Goal: Transaction & Acquisition: Subscribe to service/newsletter

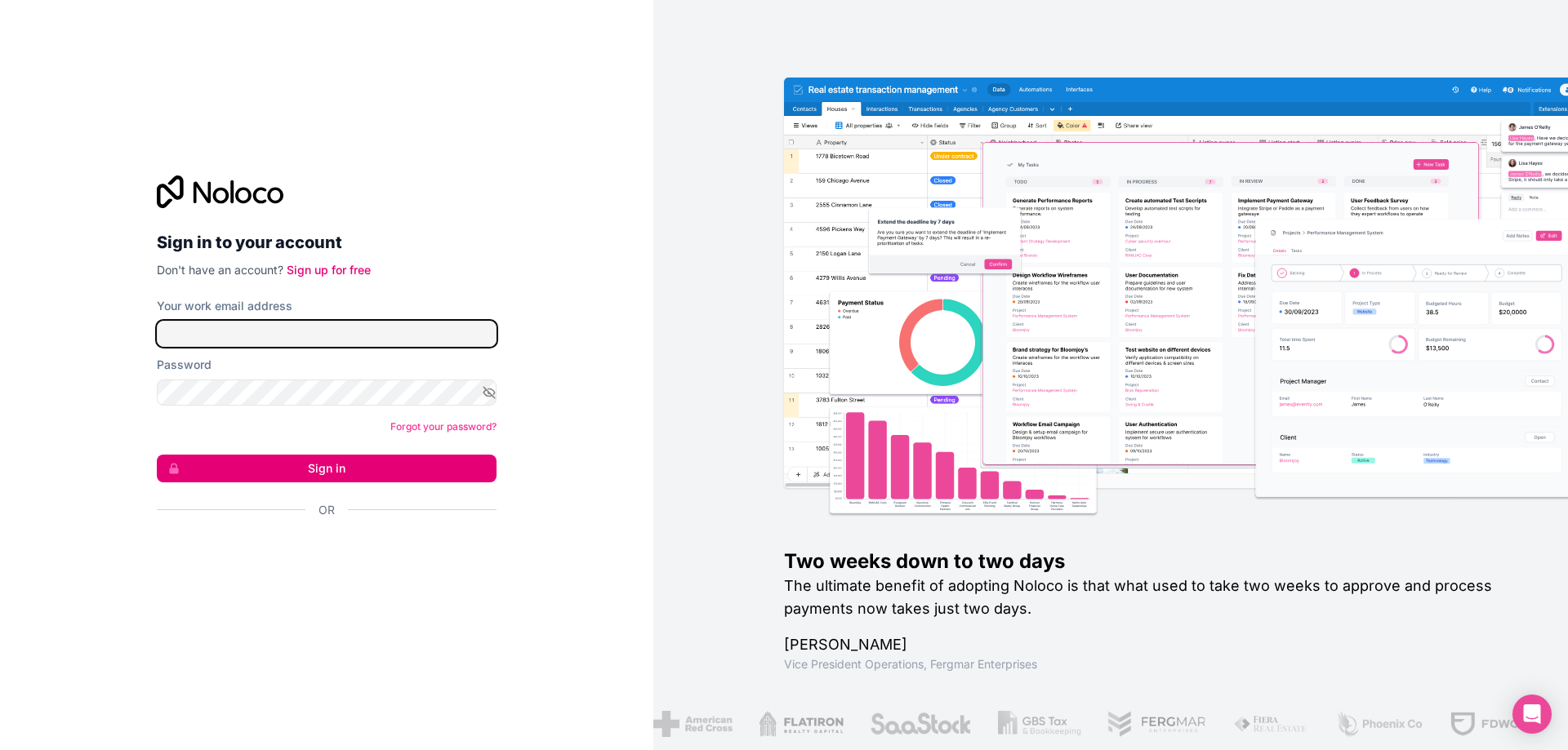
type input "**********"
click at [329, 467] on button "Sign in" at bounding box center [326, 468] width 340 height 27
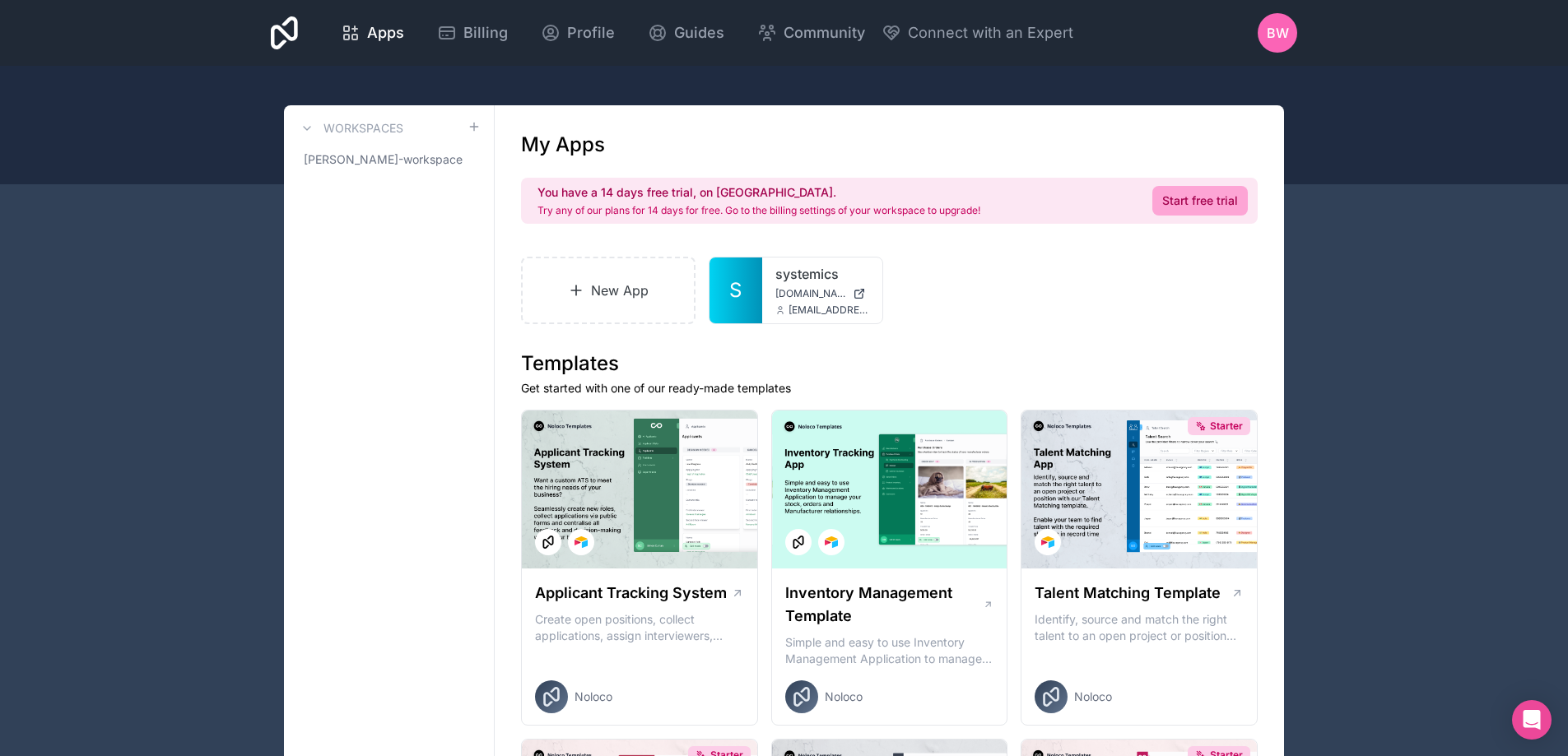
click at [380, 29] on span "Apps" at bounding box center [386, 33] width 37 height 23
click at [714, 40] on span "Guides" at bounding box center [700, 33] width 50 height 23
click at [454, 29] on icon at bounding box center [447, 33] width 15 height 12
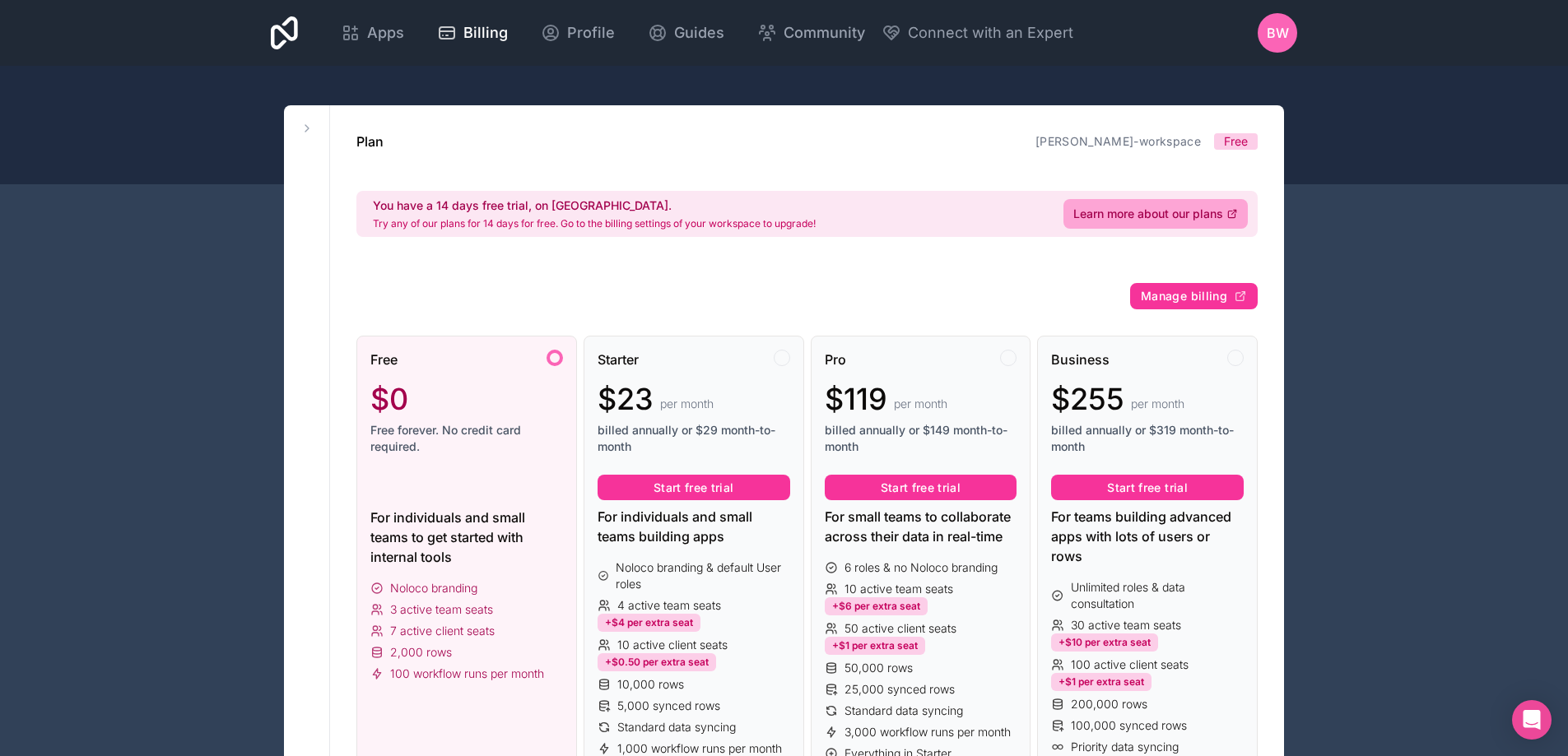
click at [376, 41] on span "Apps" at bounding box center [386, 33] width 37 height 23
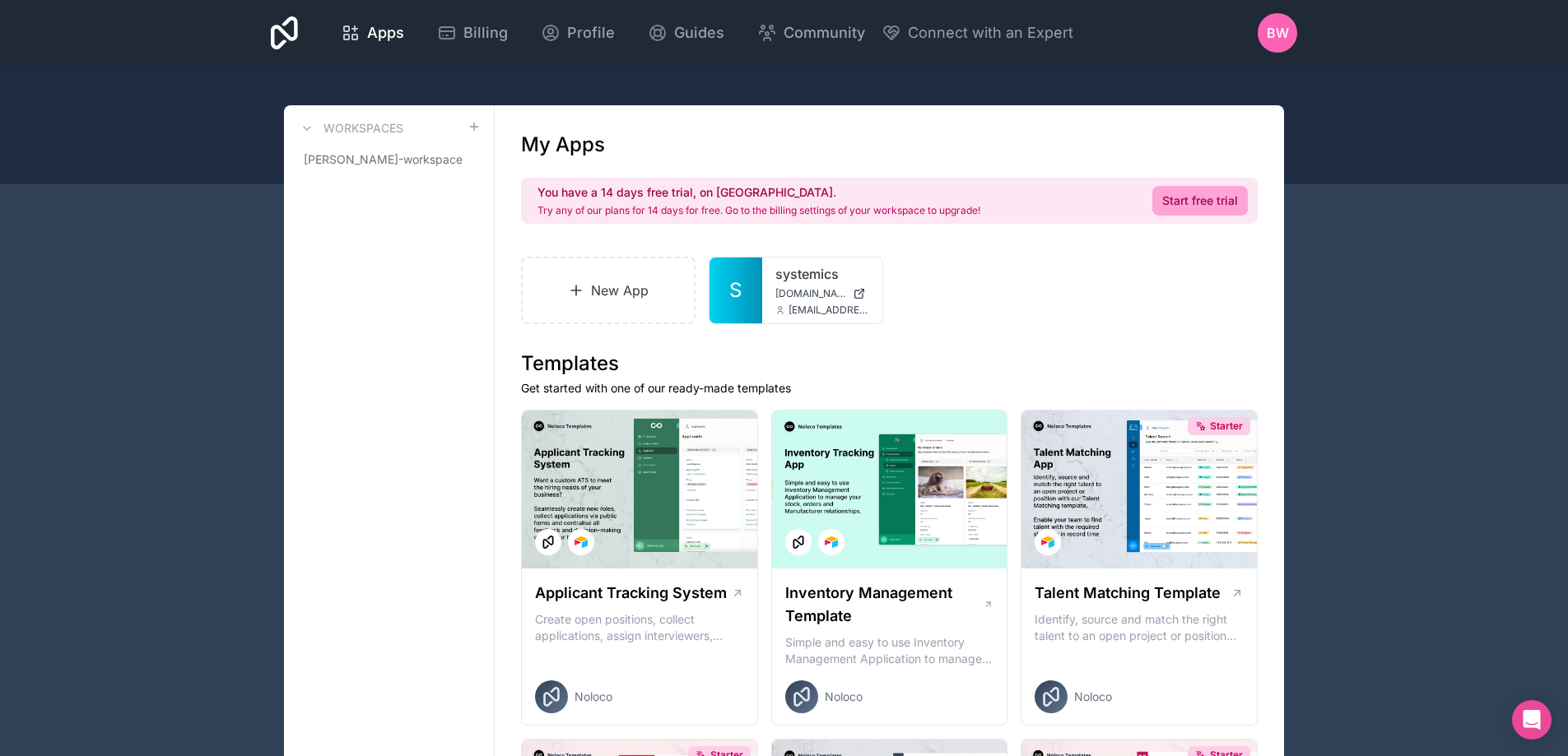
click at [792, 316] on span "[EMAIL_ADDRESS][DOMAIN_NAME]" at bounding box center [828, 310] width 81 height 13
click at [0, 0] on icon at bounding box center [0, 0] width 0 height 0
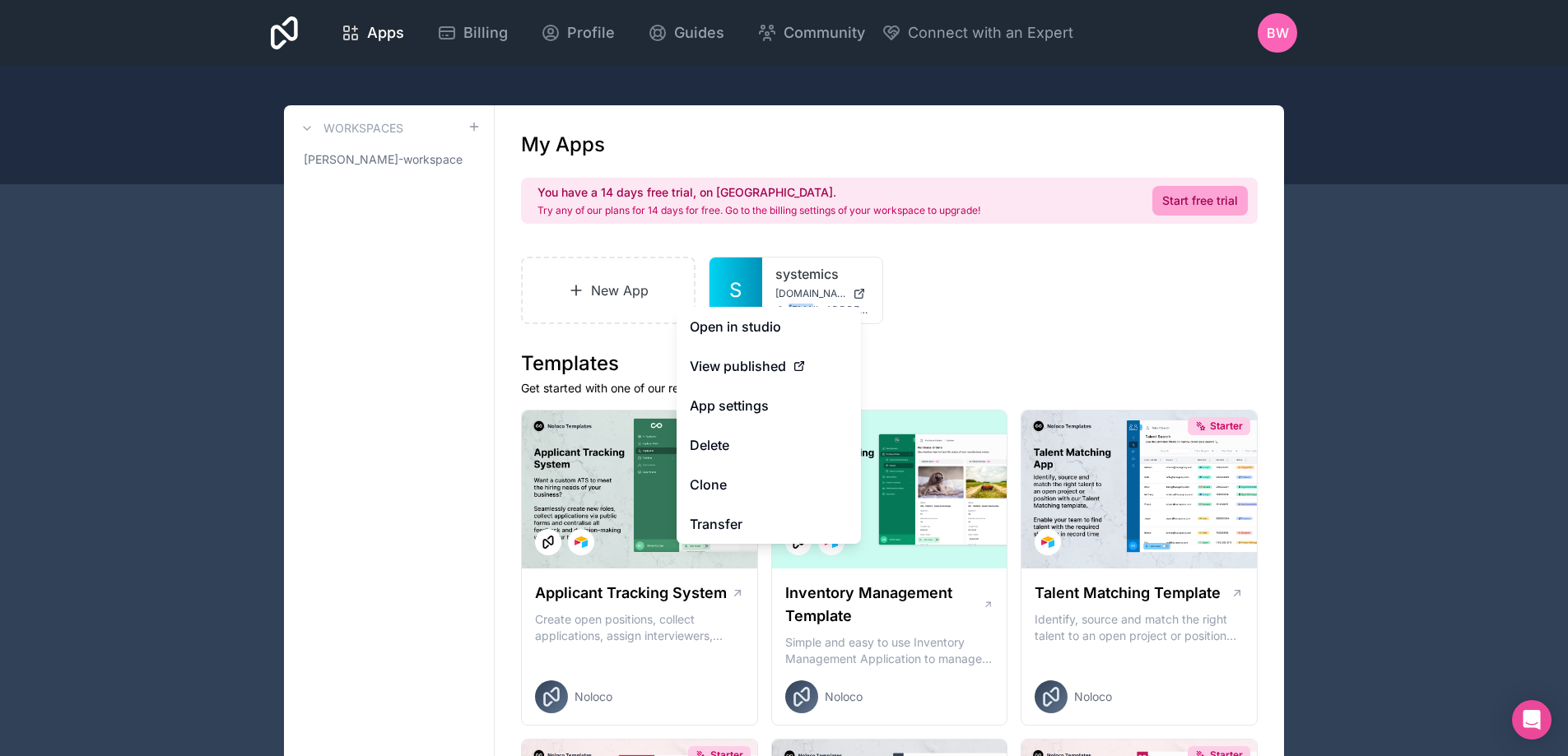
click at [802, 322] on link "Open in studio" at bounding box center [768, 326] width 184 height 39
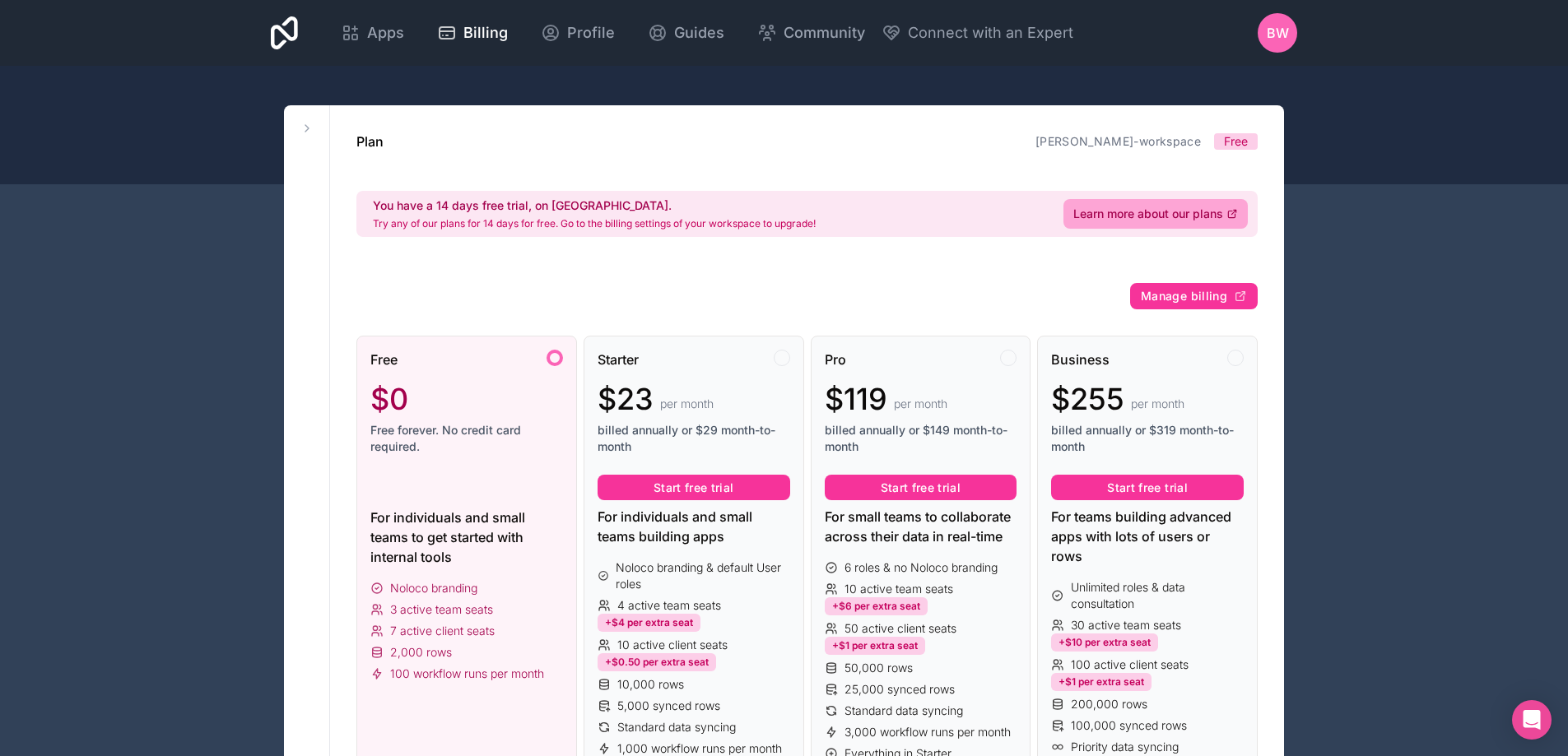
click at [1172, 220] on span "Learn more about our plans" at bounding box center [1148, 214] width 150 height 17
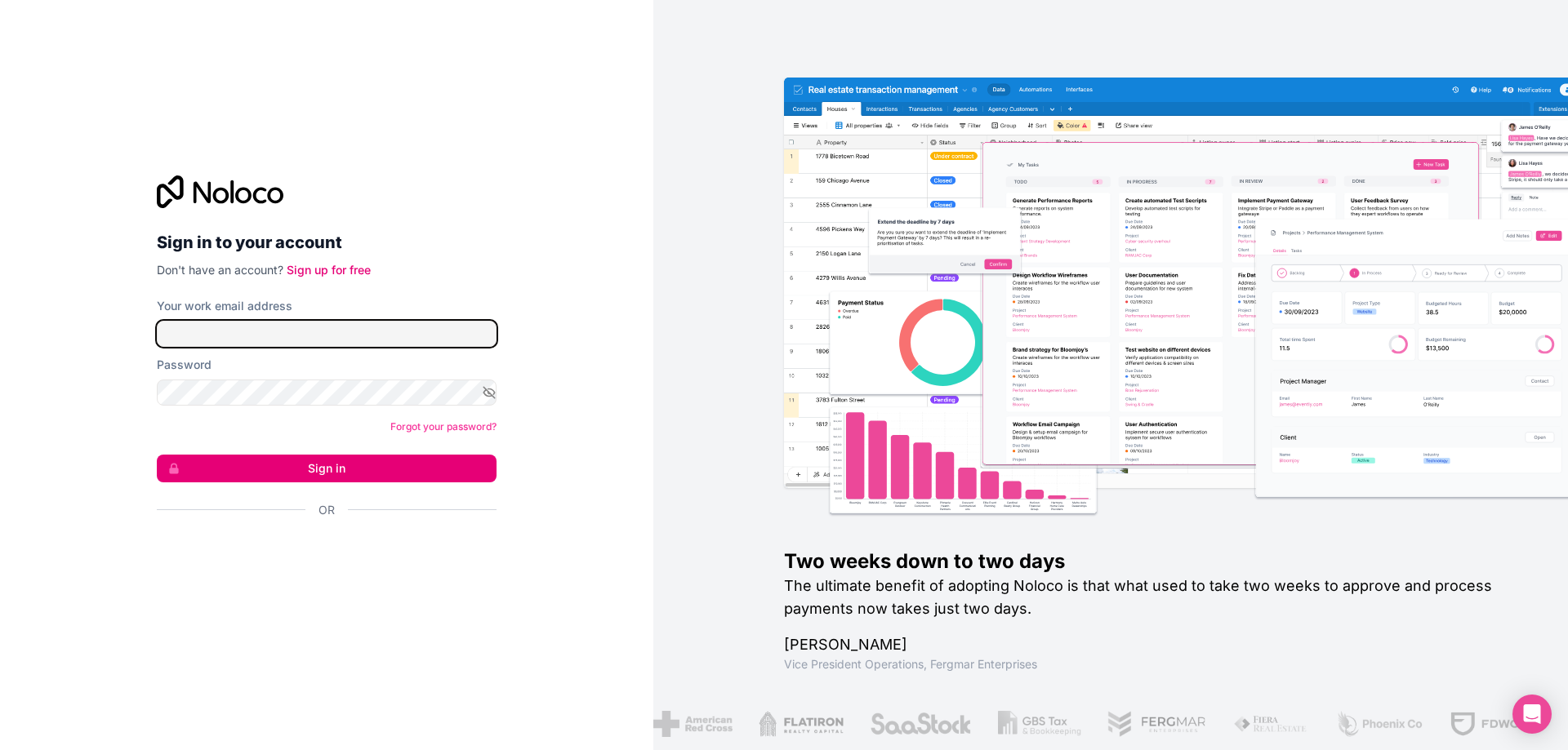
type input "**********"
click at [377, 472] on button "Sign in" at bounding box center [326, 468] width 340 height 27
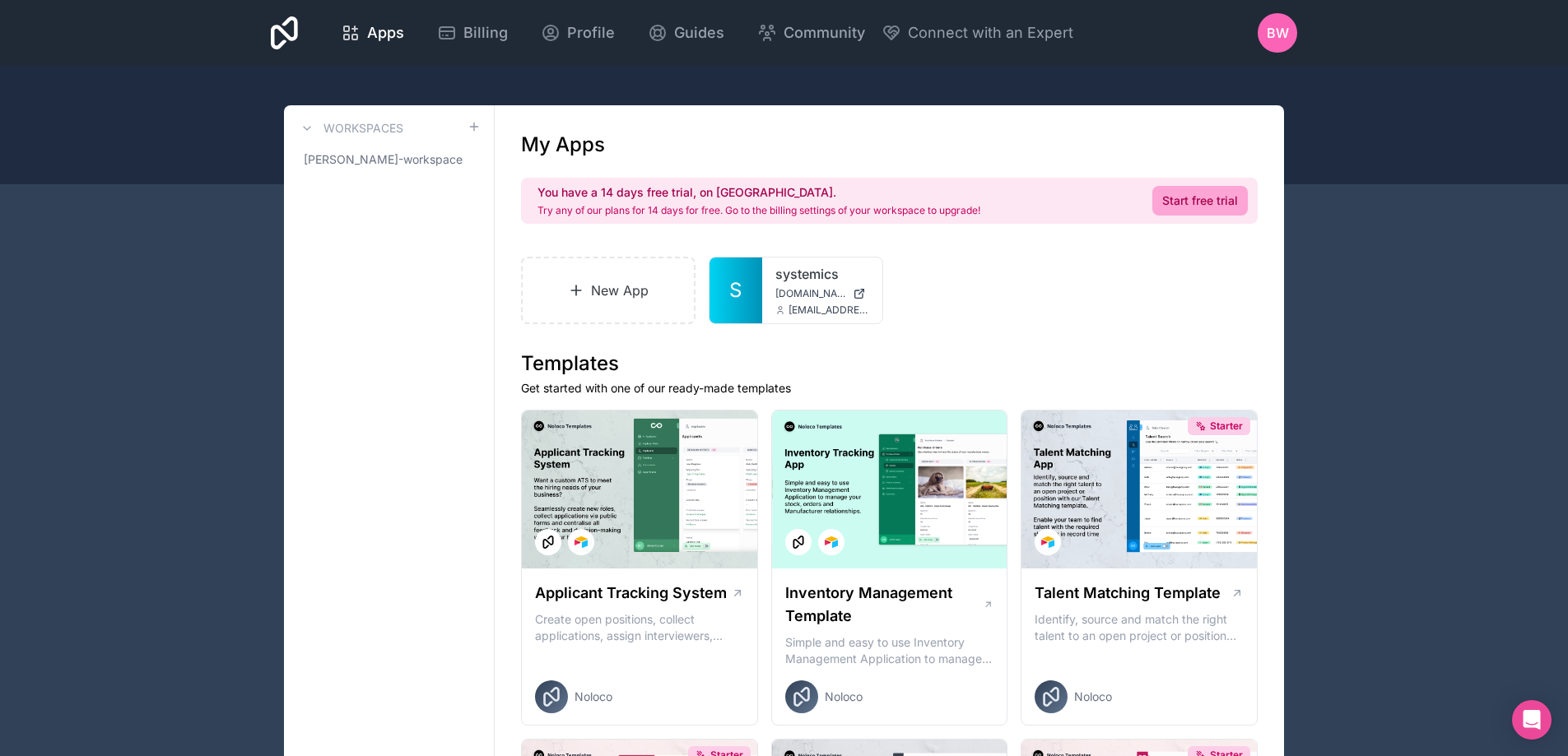
click at [1197, 199] on link "Start free trial" at bounding box center [1200, 200] width 95 height 29
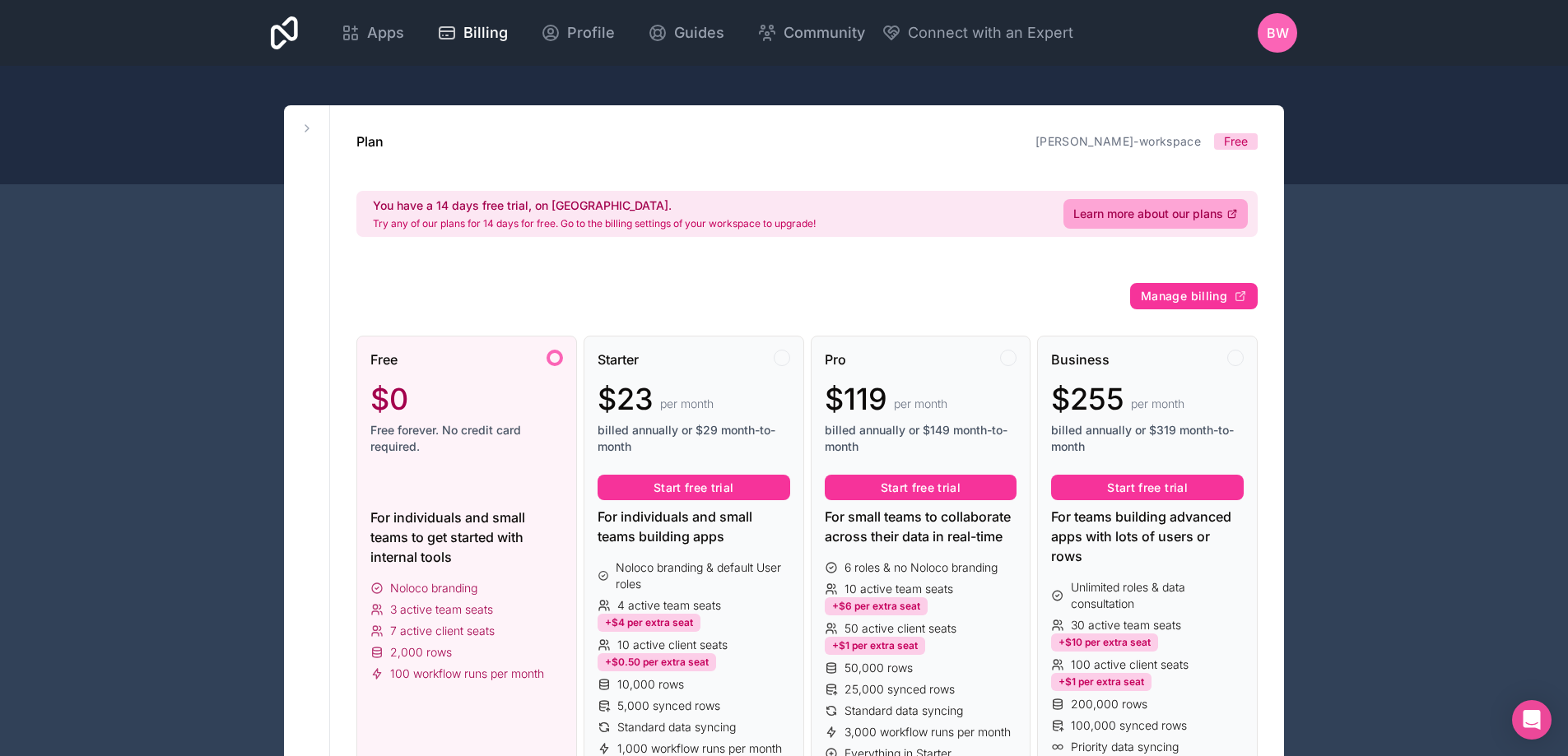
click at [757, 485] on button "Start free trial" at bounding box center [693, 488] width 193 height 27
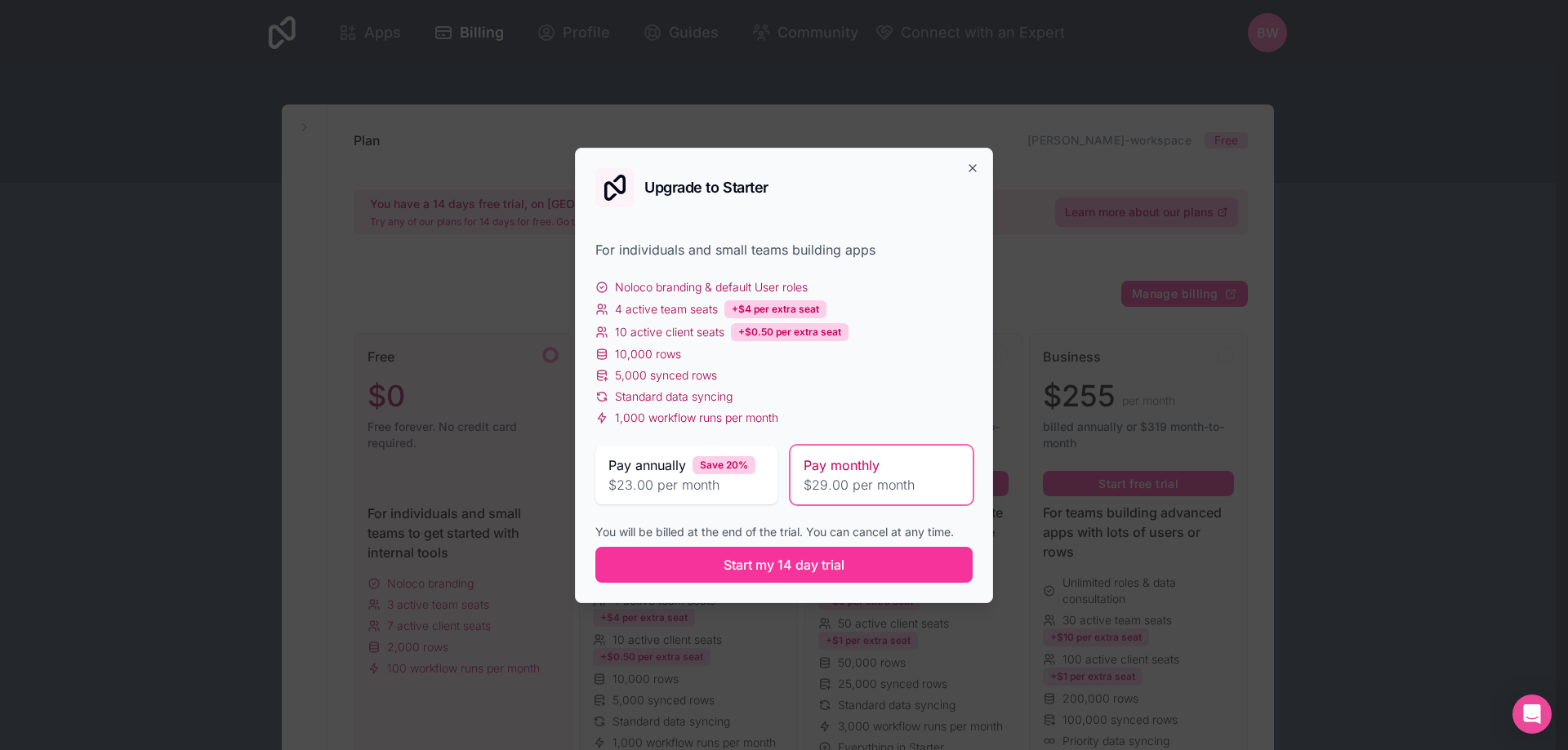
click at [729, 487] on span "$23.00 per month" at bounding box center [686, 485] width 156 height 19
click at [798, 474] on div "Pay monthly $29.00 per month" at bounding box center [882, 475] width 183 height 59
click at [758, 569] on span "Start my 14 day trial" at bounding box center [784, 565] width 121 height 19
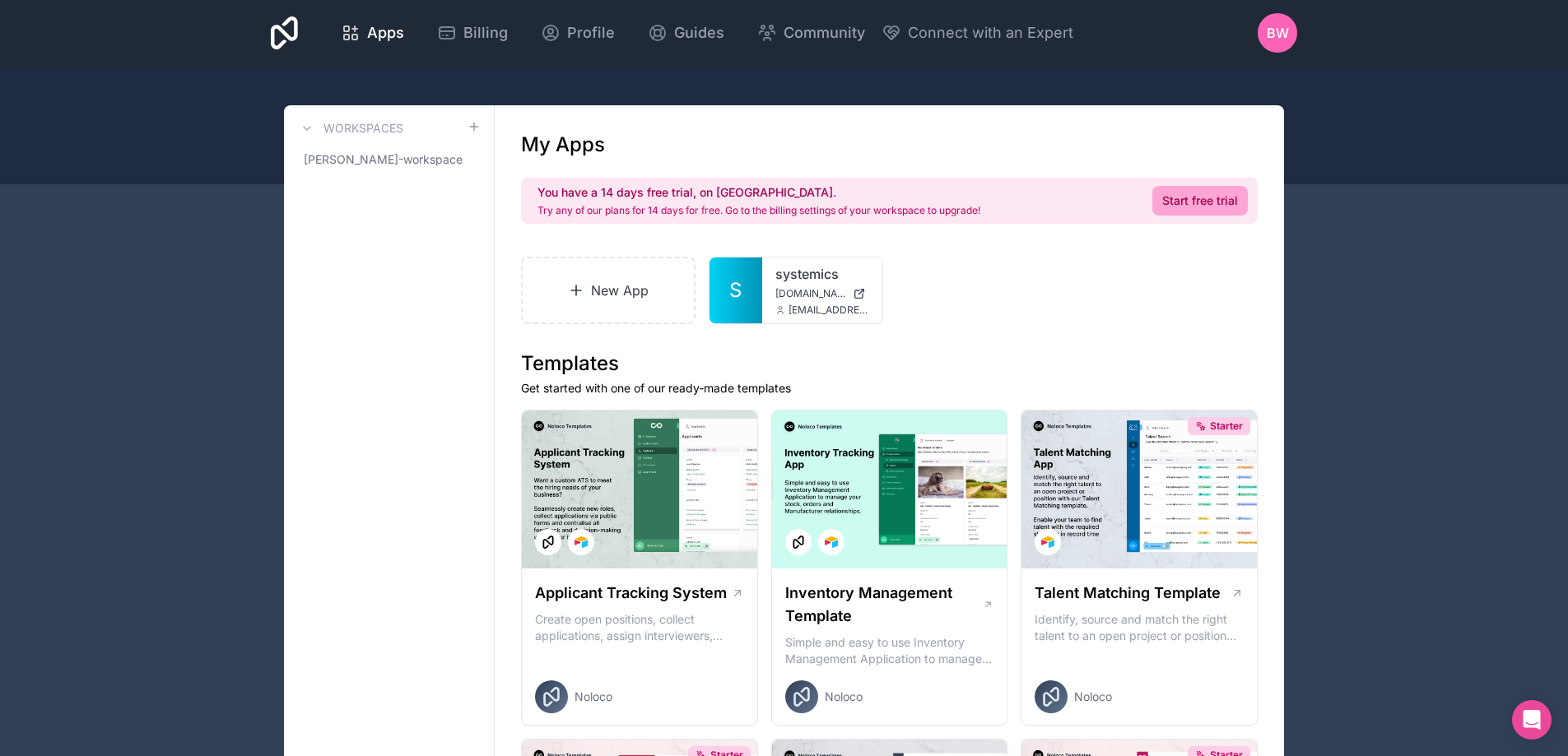
click at [772, 297] on div "systemics systemics.noloco.co info@systemics.tech" at bounding box center [822, 290] width 120 height 66
click at [820, 314] on span "[EMAIL_ADDRESS][DOMAIN_NAME]" at bounding box center [828, 310] width 81 height 13
click at [0, 0] on icon at bounding box center [0, 0] width 0 height 0
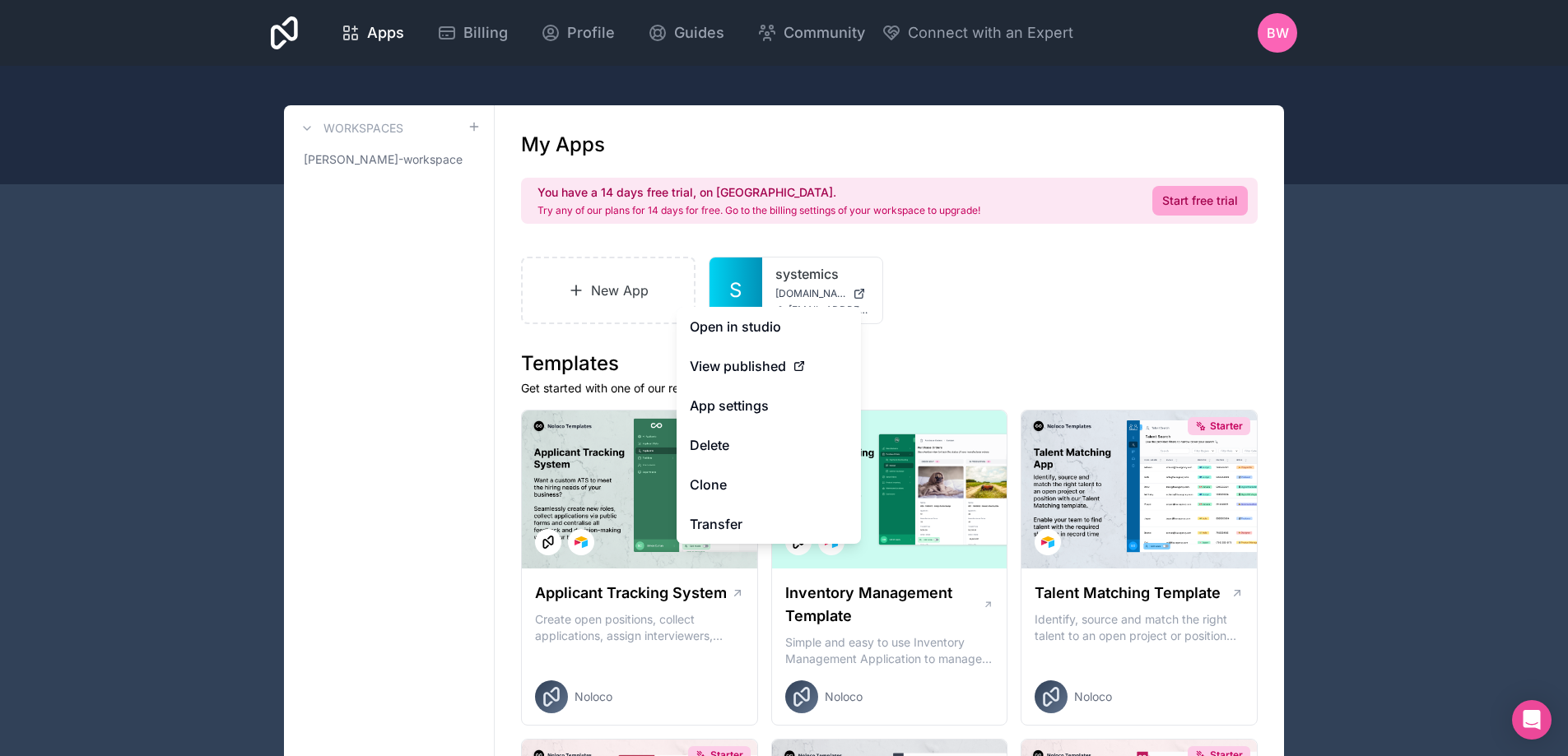
click at [820, 319] on link "Open in studio" at bounding box center [768, 326] width 184 height 39
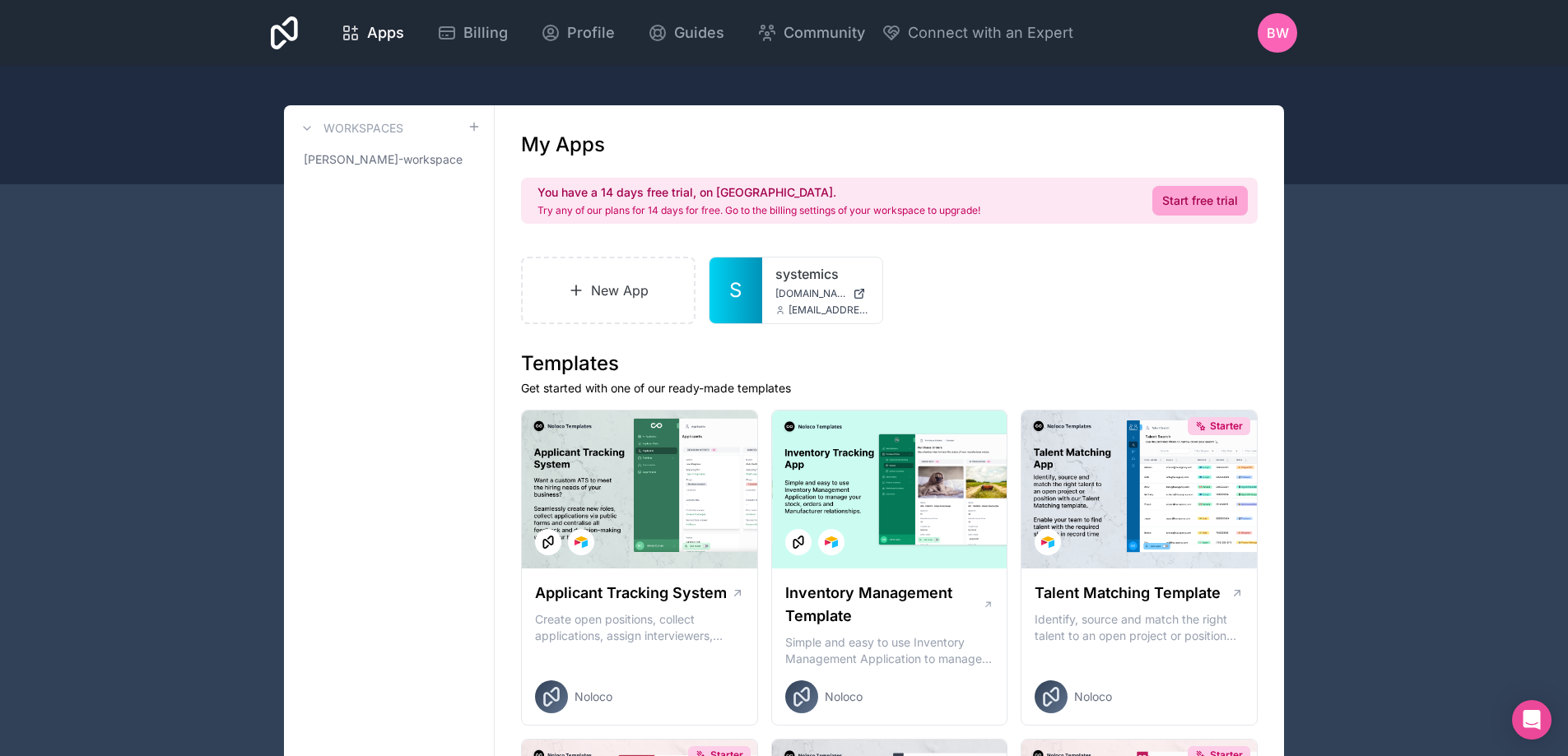
click at [0, 0] on div at bounding box center [0, 0] width 0 height 0
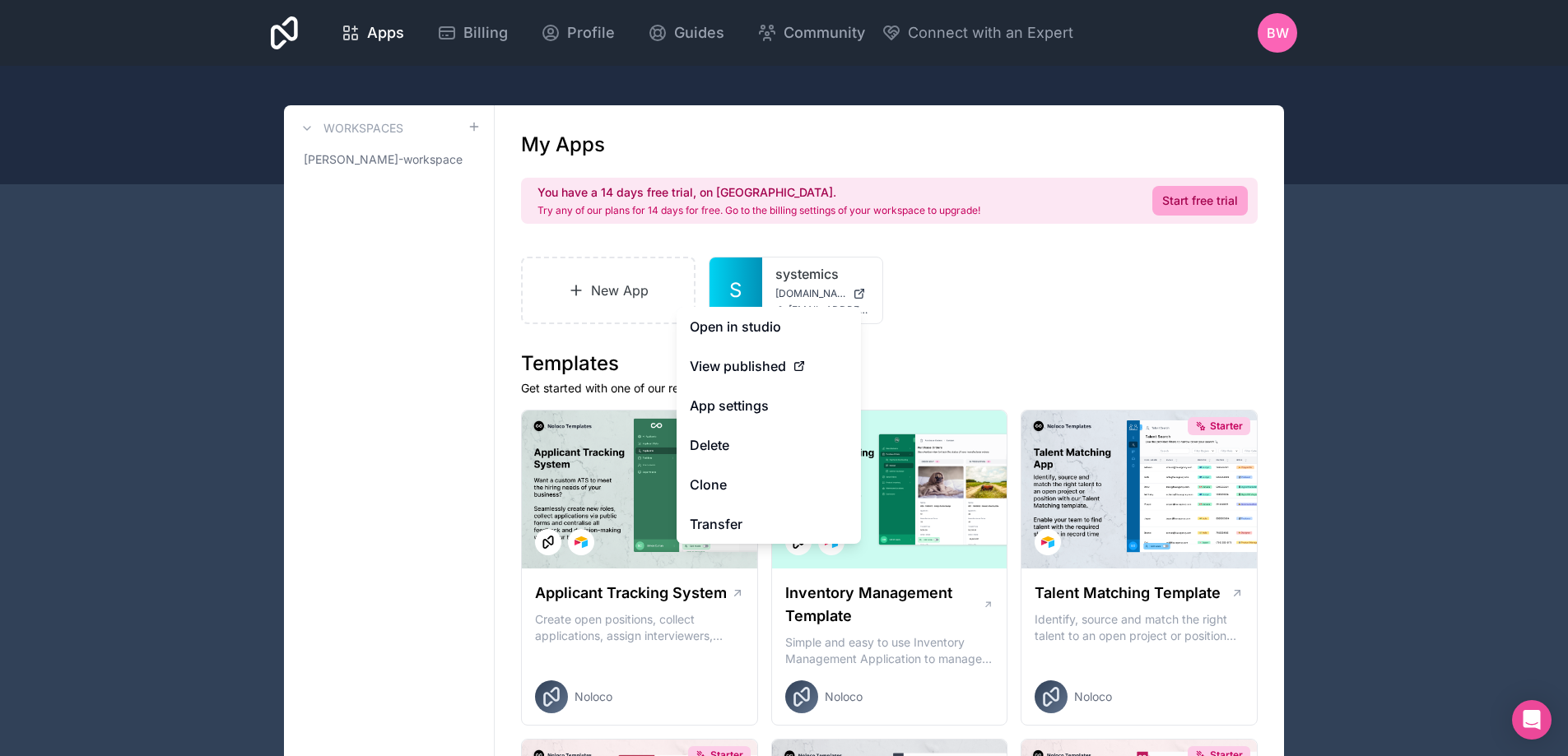
click at [818, 375] on div "View published" at bounding box center [769, 366] width 158 height 20
click at [786, 363] on span "View published" at bounding box center [738, 366] width 96 height 20
click at [802, 364] on icon at bounding box center [799, 366] width 13 height 13
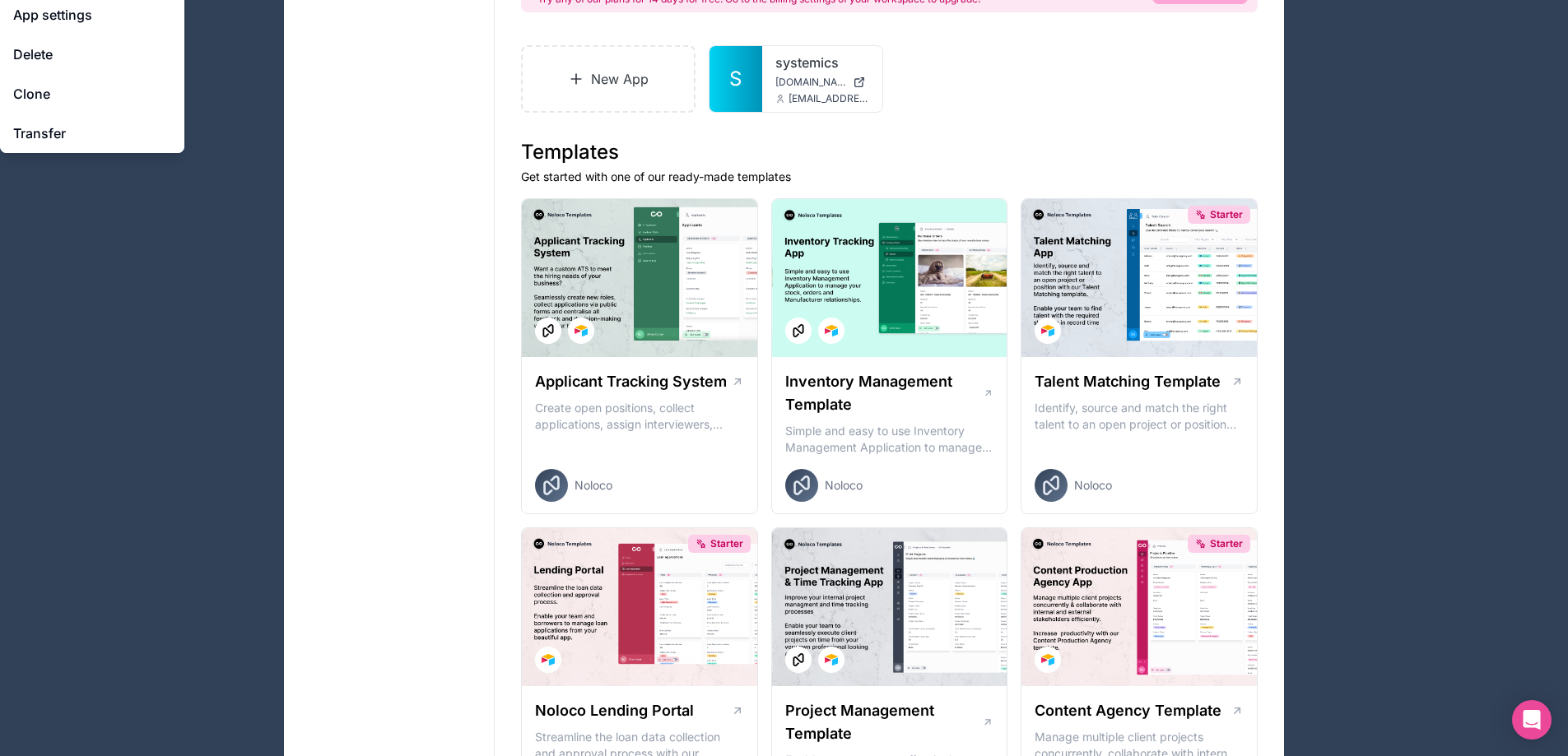
scroll to position [247, 0]
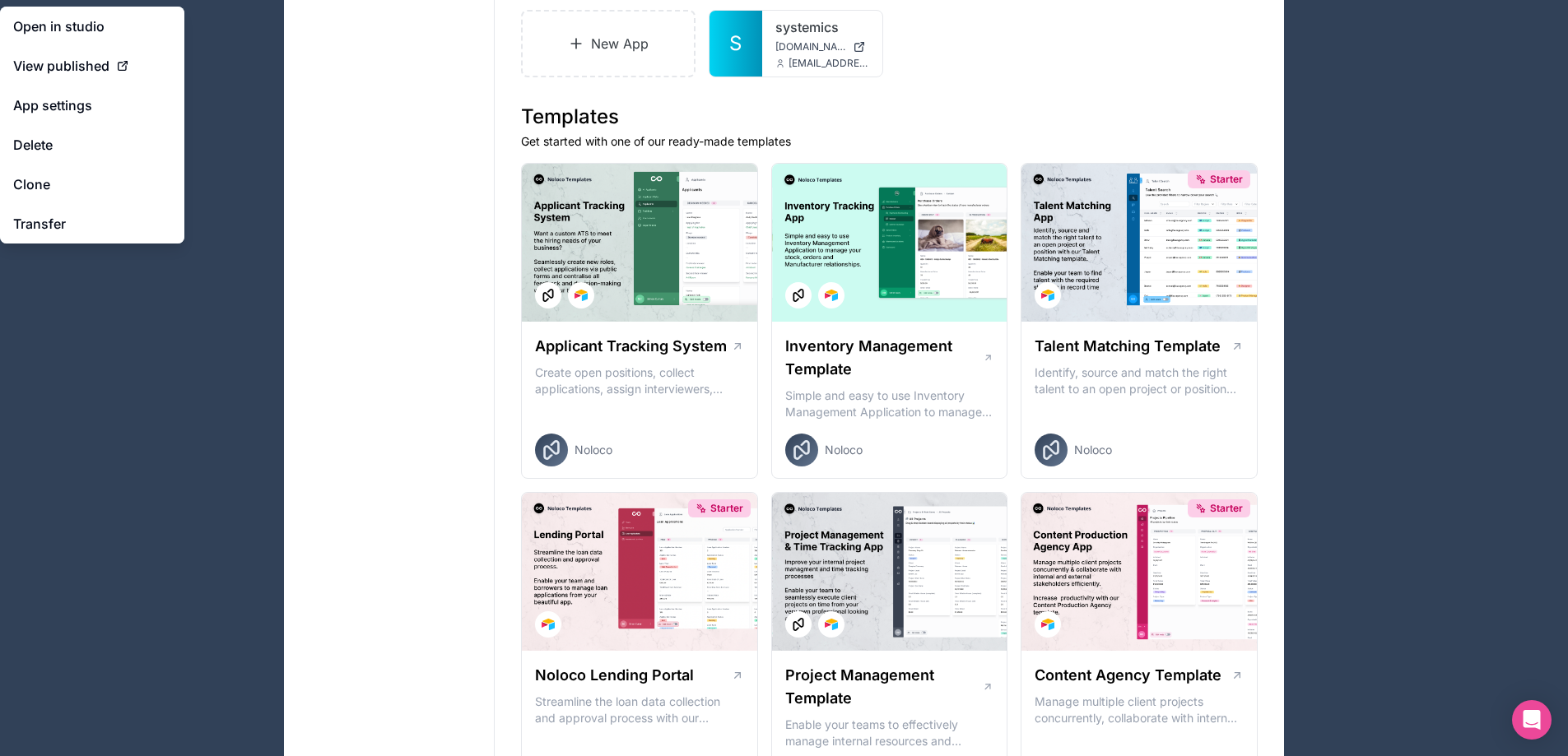
click at [94, 72] on span "View published" at bounding box center [61, 66] width 96 height 20
click at [740, 53] on span "S" at bounding box center [736, 44] width 12 height 27
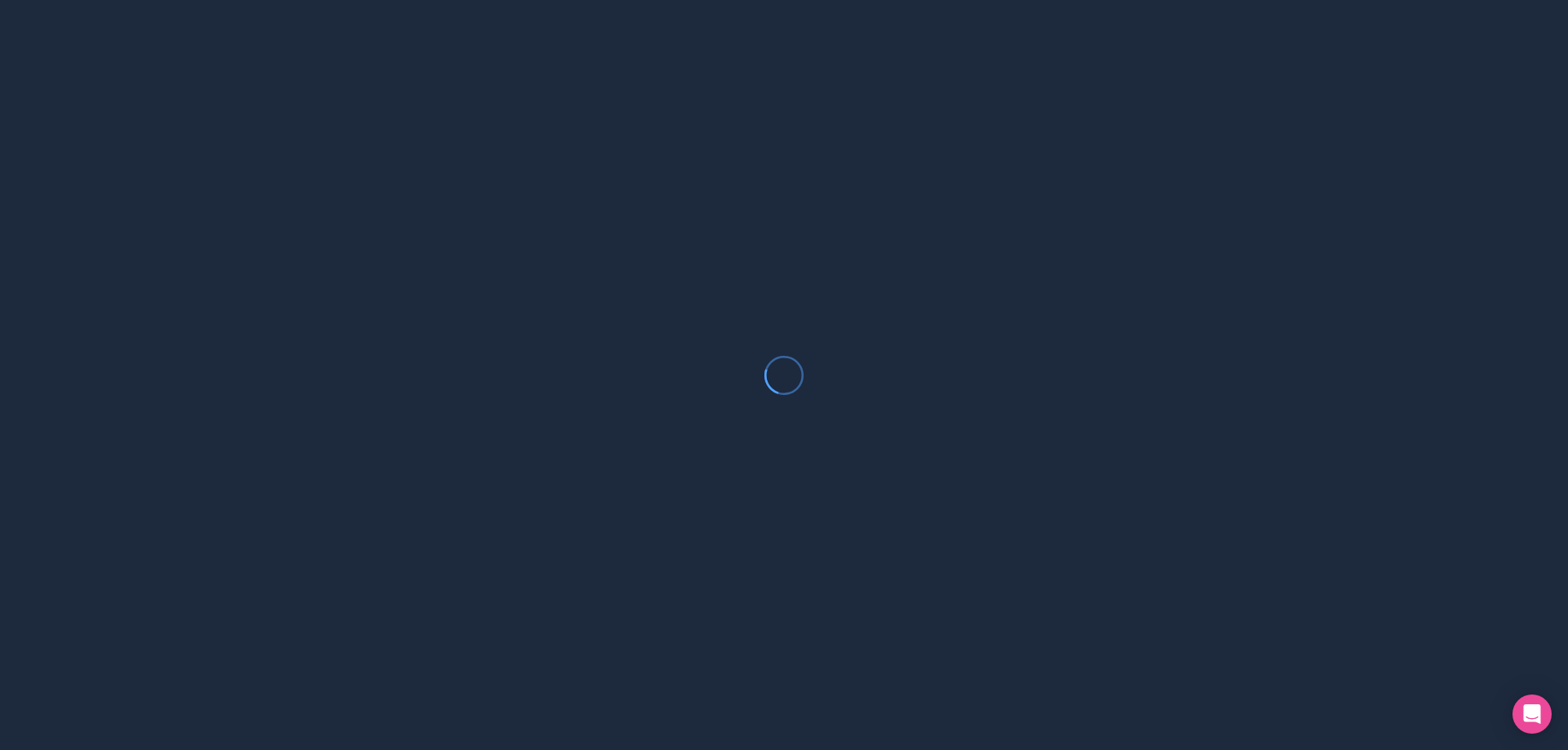
click at [734, 53] on div at bounding box center [784, 375] width 1568 height 750
